Goal: Task Accomplishment & Management: Manage account settings

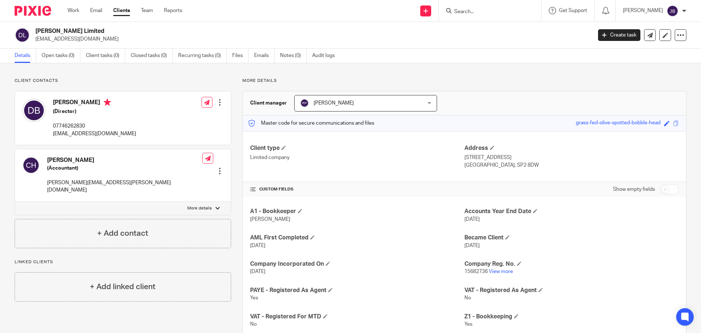
click at [504, 9] on input "Search" at bounding box center [487, 12] width 66 height 7
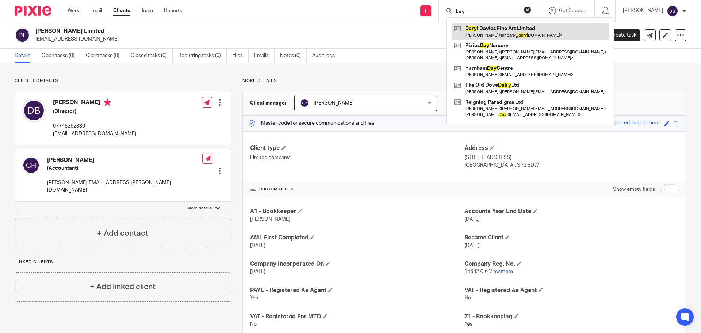
type input "dary"
click at [504, 33] on link at bounding box center [530, 31] width 157 height 17
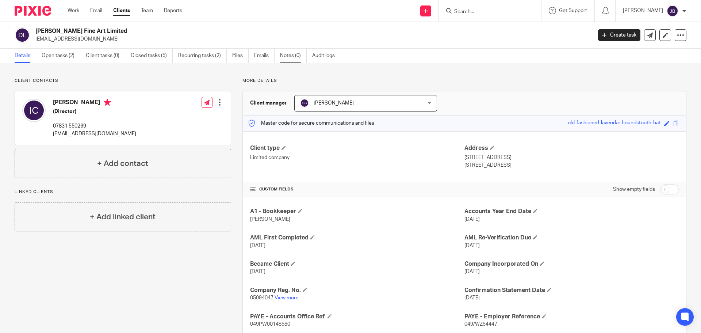
click at [291, 54] on link "Notes (0)" at bounding box center [293, 56] width 27 height 14
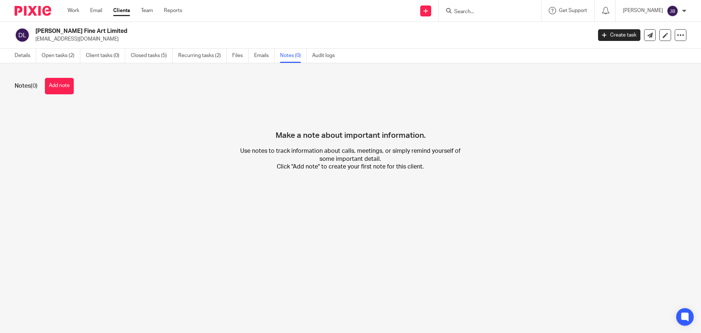
click at [286, 56] on link "Notes (0)" at bounding box center [293, 56] width 27 height 14
click at [56, 84] on button "Add note" at bounding box center [59, 86] width 29 height 16
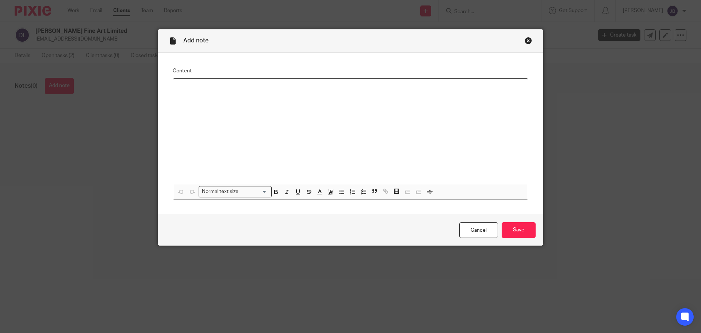
click at [186, 86] on p at bounding box center [350, 87] width 343 height 7
drag, startPoint x: 218, startPoint y: 88, endPoint x: 285, endPoint y: 88, distance: 66.9
click at [285, 88] on p "Interparcel login - iancarr@daryldavies" at bounding box center [350, 87] width 343 height 7
click at [225, 90] on p "Interparcel login -" at bounding box center [350, 87] width 343 height 7
click at [517, 232] on input "Save" at bounding box center [519, 230] width 34 height 16
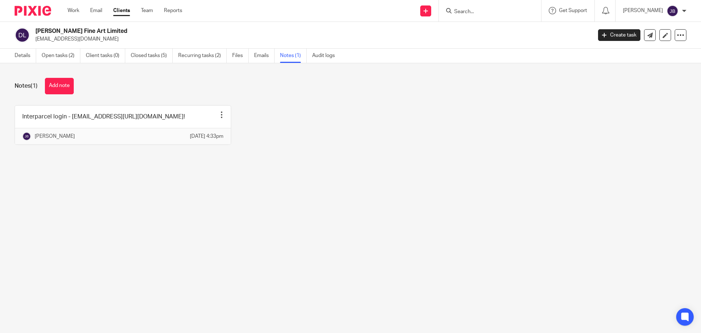
drag, startPoint x: 289, startPoint y: 95, endPoint x: 275, endPoint y: 92, distance: 13.9
click at [283, 94] on div "Notes (1) Add note Interparcel login - iancarr@daryldavies.com/Whitehorse13! Pi…" at bounding box center [350, 116] width 701 height 107
click at [488, 9] on input "Search" at bounding box center [487, 12] width 66 height 7
click at [497, 9] on input "Search" at bounding box center [487, 12] width 66 height 7
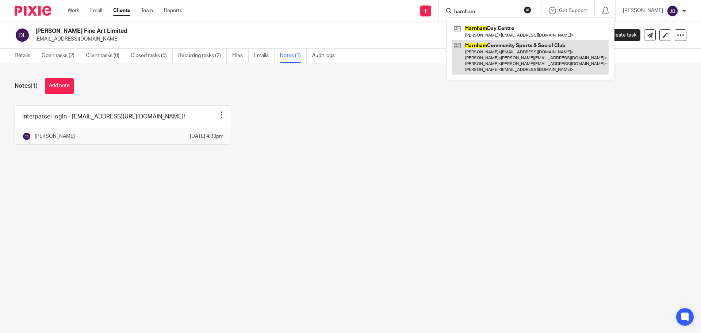
type input "harnham"
click at [533, 53] on link at bounding box center [530, 57] width 157 height 35
